Goal: Task Accomplishment & Management: Manage account settings

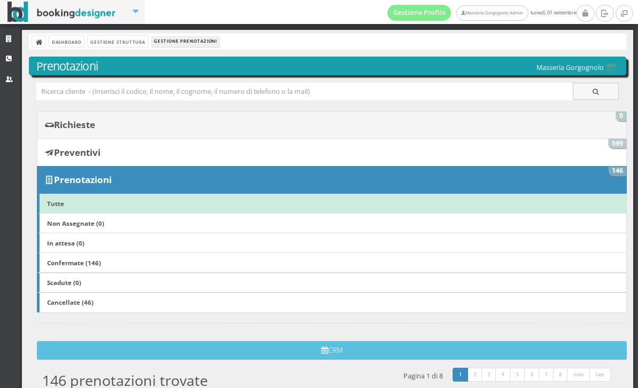
click at [144, 119] on link "Richieste 0" at bounding box center [332, 125] width 590 height 28
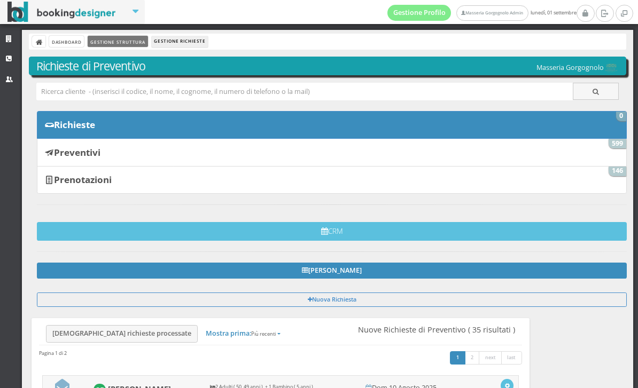
click at [138, 45] on link "Gestione Struttura" at bounding box center [118, 41] width 60 height 11
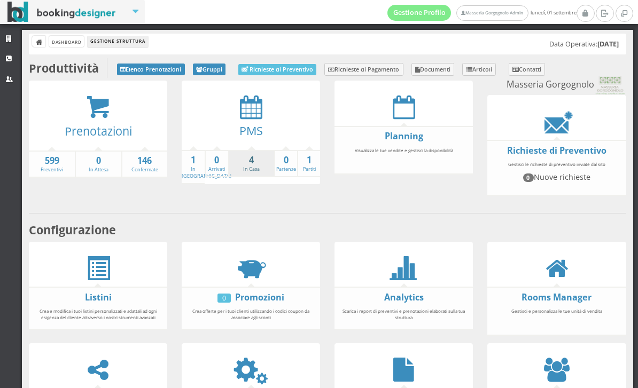
click at [247, 172] on link "4 In Casa" at bounding box center [251, 163] width 45 height 19
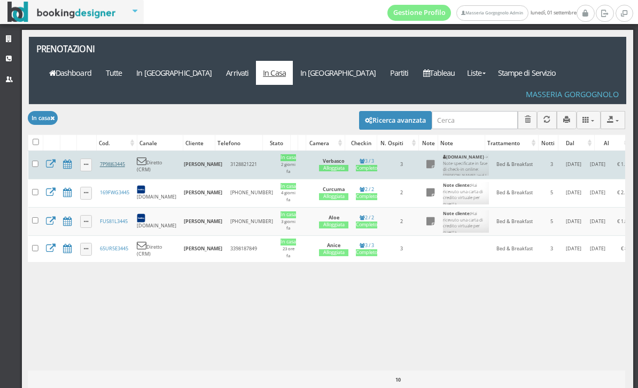
click at [123, 161] on link "7P98J63445" at bounding box center [112, 164] width 25 height 7
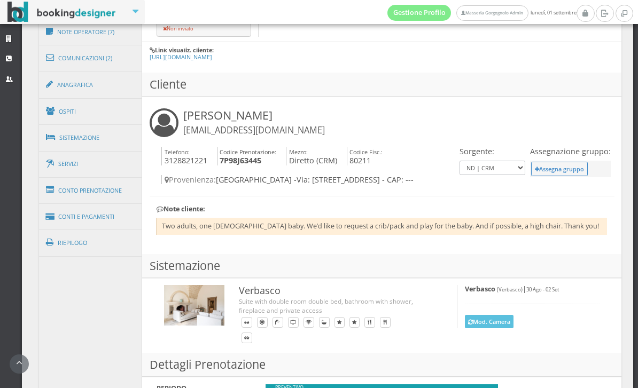
scroll to position [596, 0]
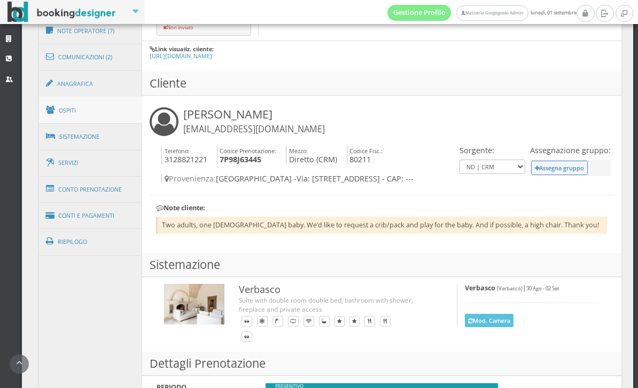
click at [92, 111] on link "Ospiti" at bounding box center [91, 111] width 104 height 28
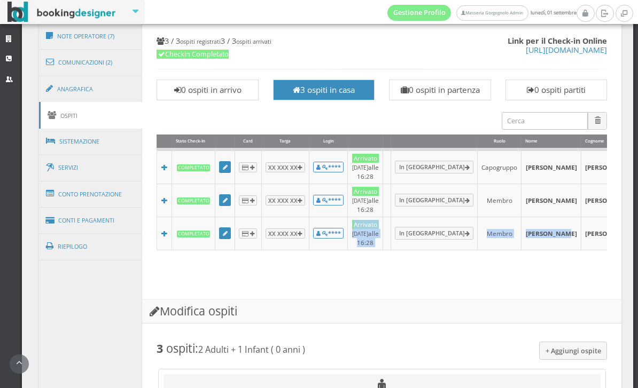
scroll to position [590, 0]
click at [415, 293] on div "Link per il Check-in Online [URL][DOMAIN_NAME] 3 / 3 ospiti registrati 3 / 3 os…" at bounding box center [382, 159] width 465 height 268
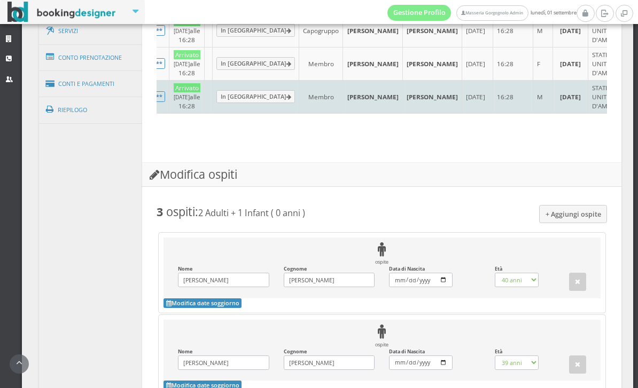
scroll to position [738, 0]
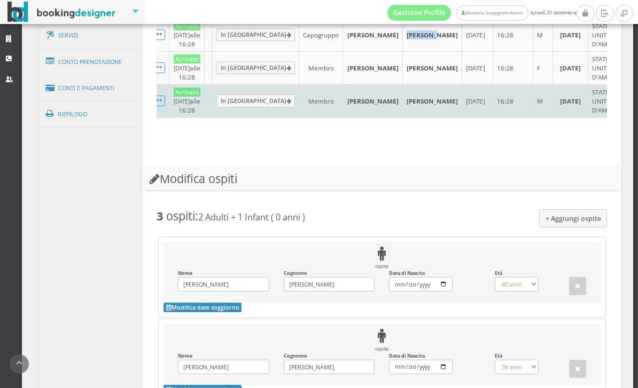
copy td "[PERSON_NAME]"
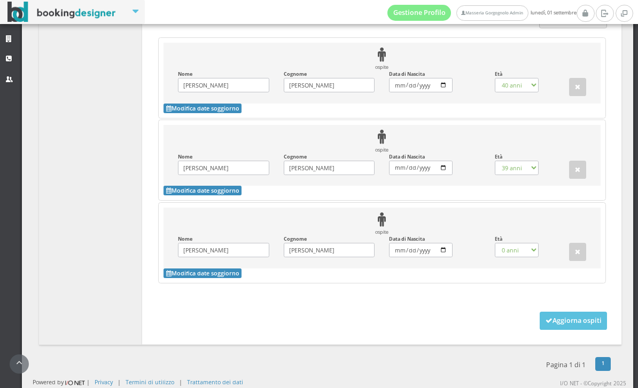
scroll to position [994, 0]
